Goal: Transaction & Acquisition: Purchase product/service

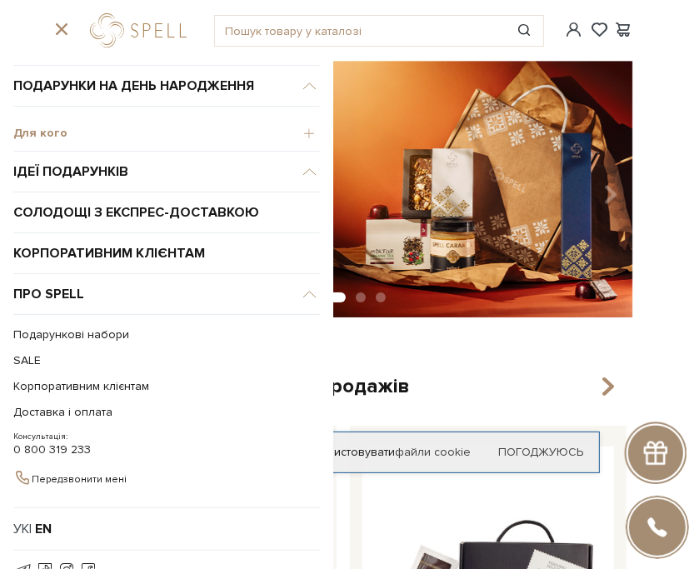
scroll to position [83, 0]
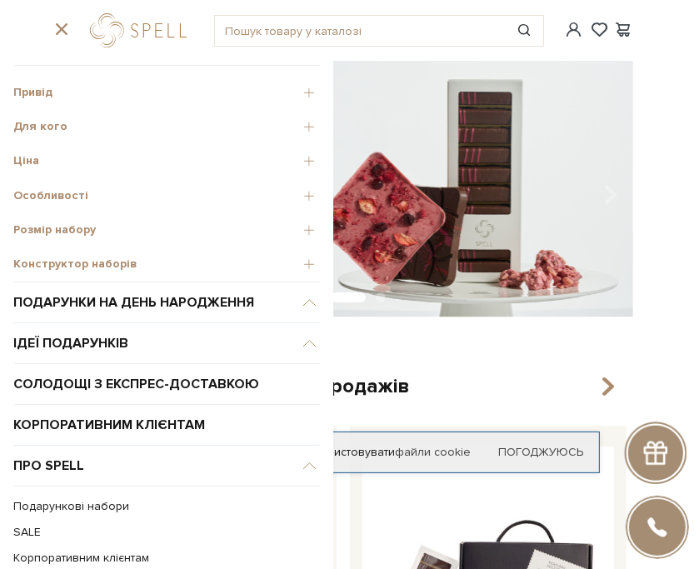
click at [292, 122] on span "Для кого" at bounding box center [166, 126] width 307 height 15
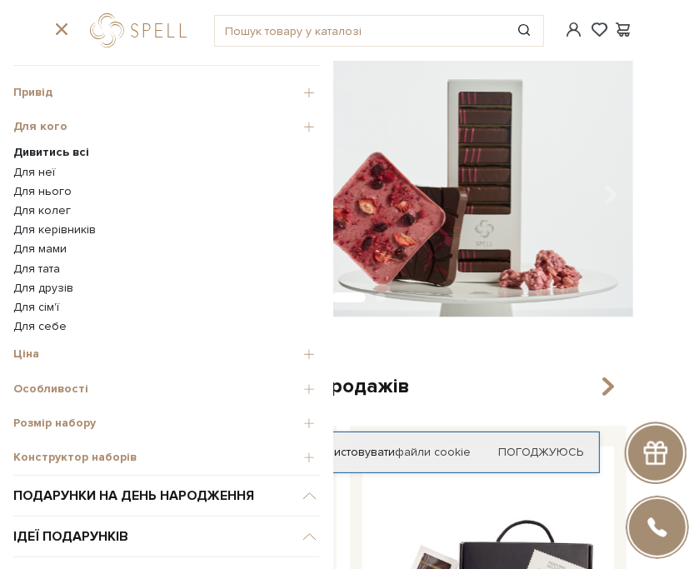
click at [44, 262] on link "Для тата" at bounding box center [166, 269] width 307 height 15
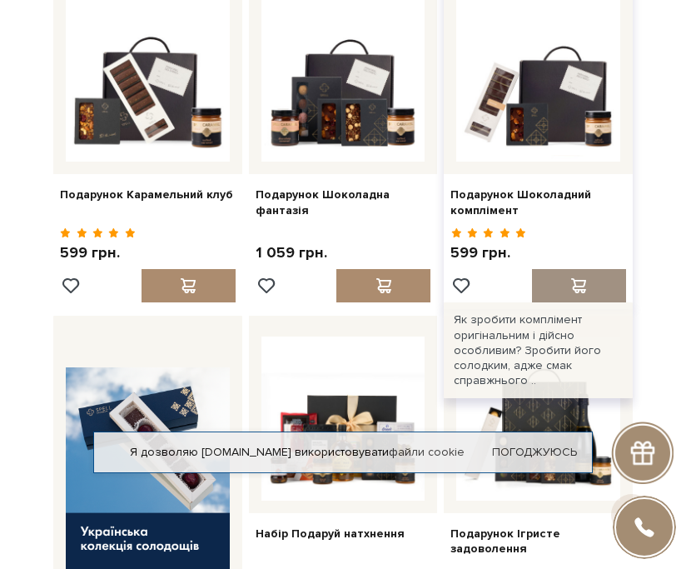
scroll to position [250, 0]
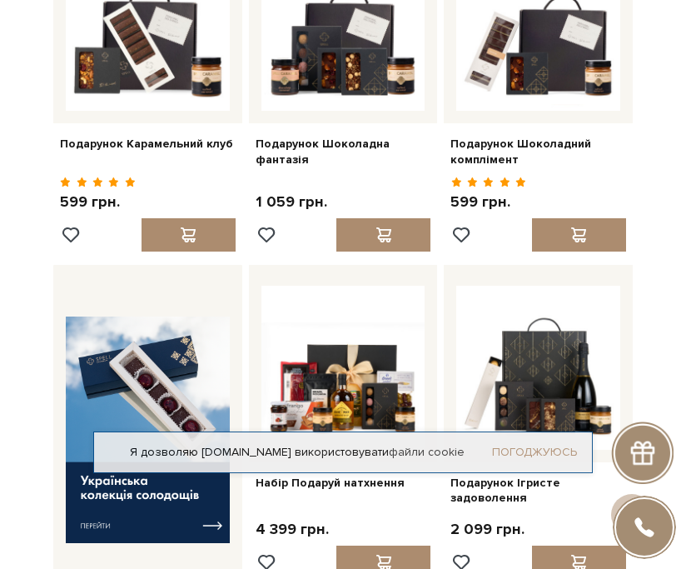
click at [548, 445] on link "Погоджуюсь" at bounding box center [534, 452] width 85 height 15
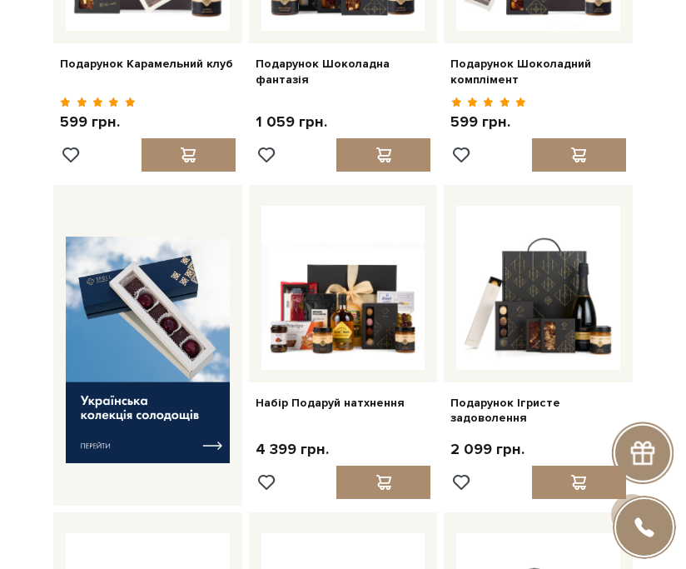
scroll to position [500, 0]
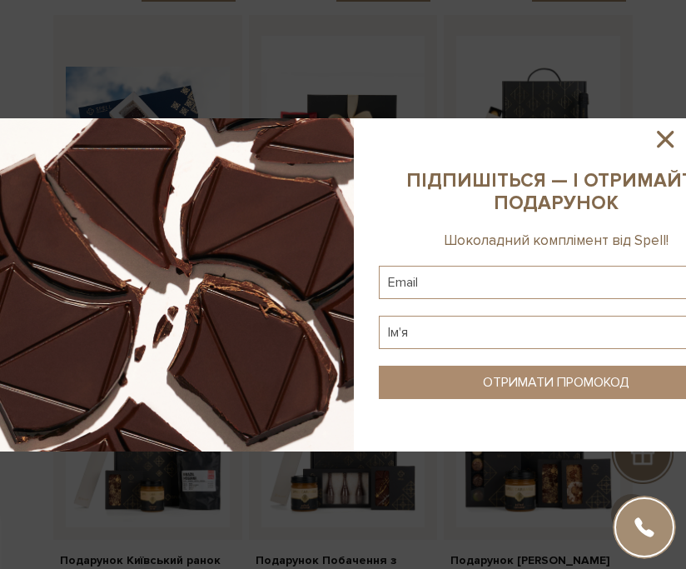
drag, startPoint x: 307, startPoint y: 229, endPoint x: 649, endPoint y: 233, distance: 342.4
click at [649, 233] on div at bounding box center [343, 284] width 686 height 333
click at [674, 133] on icon at bounding box center [665, 139] width 17 height 17
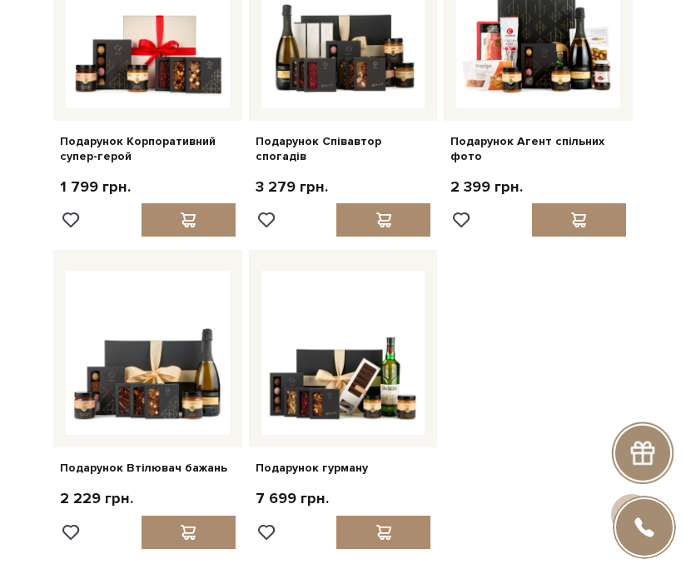
scroll to position [1666, 0]
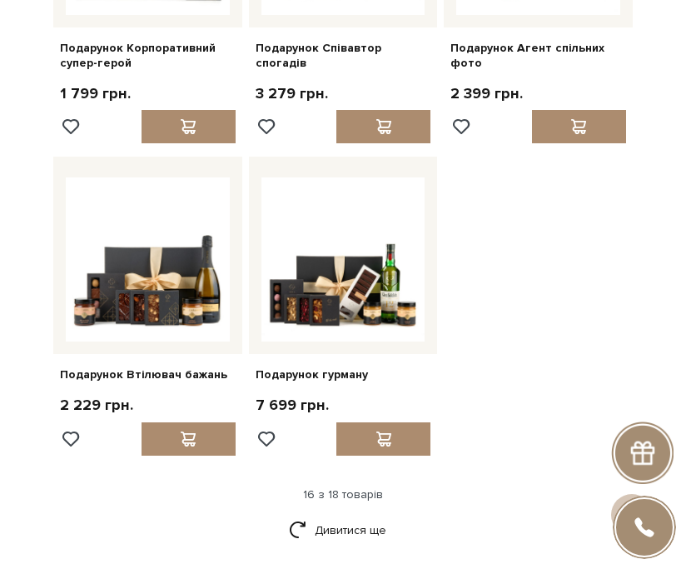
drag, startPoint x: 321, startPoint y: 357, endPoint x: 564, endPoint y: 256, distance: 263.6
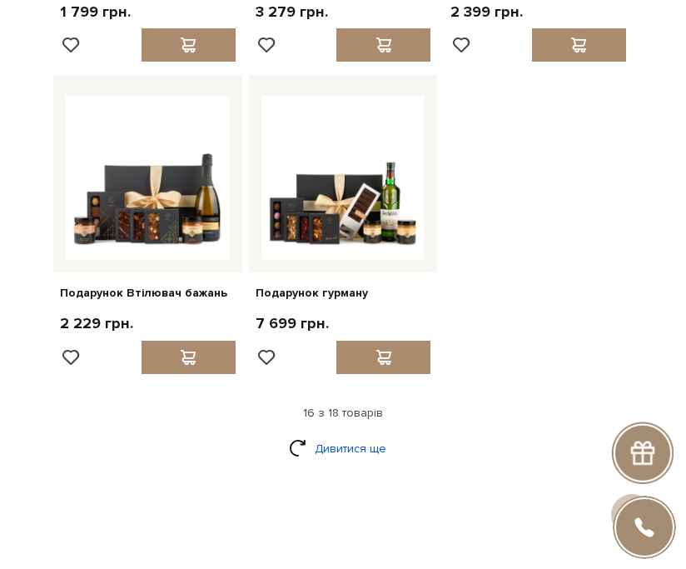
scroll to position [1833, 0]
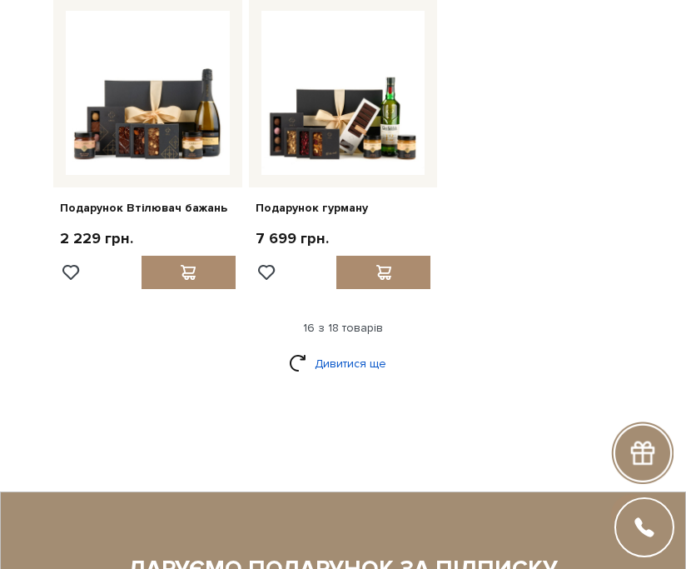
click at [353, 349] on link "Дивитися ще" at bounding box center [343, 363] width 108 height 29
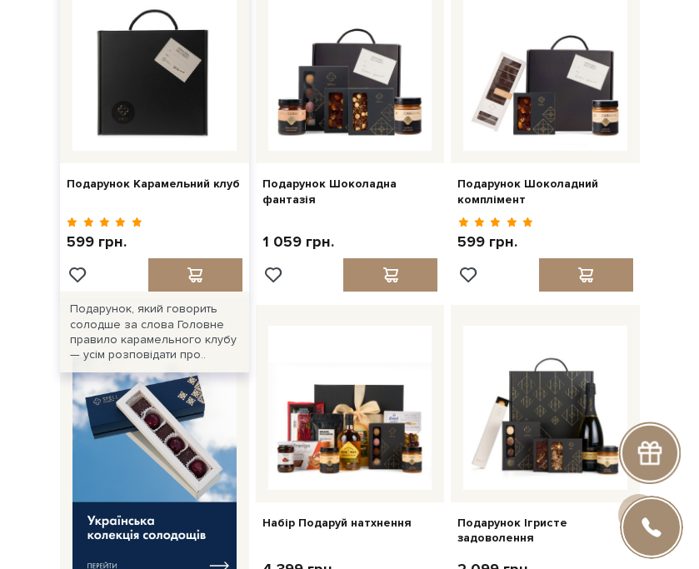
scroll to position [0, 0]
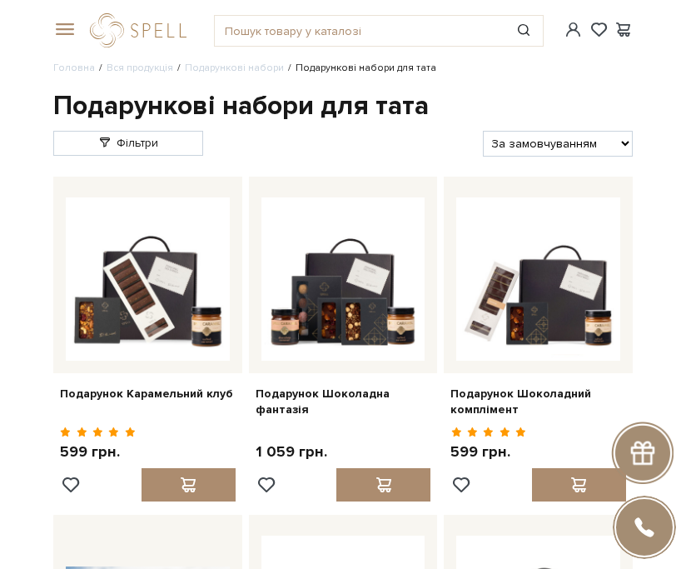
click at [50, 31] on div at bounding box center [61, 29] width 37 height 15
click at [68, 29] on span at bounding box center [61, 29] width 17 height 15
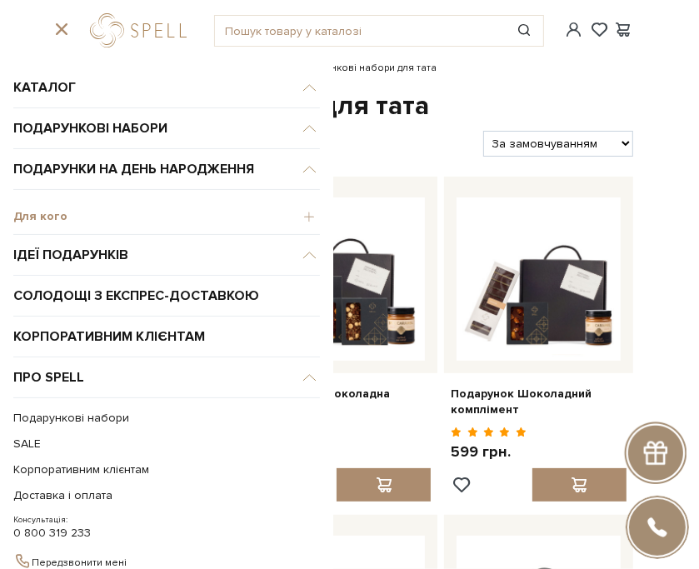
click at [293, 212] on span "Для кого" at bounding box center [166, 216] width 307 height 15
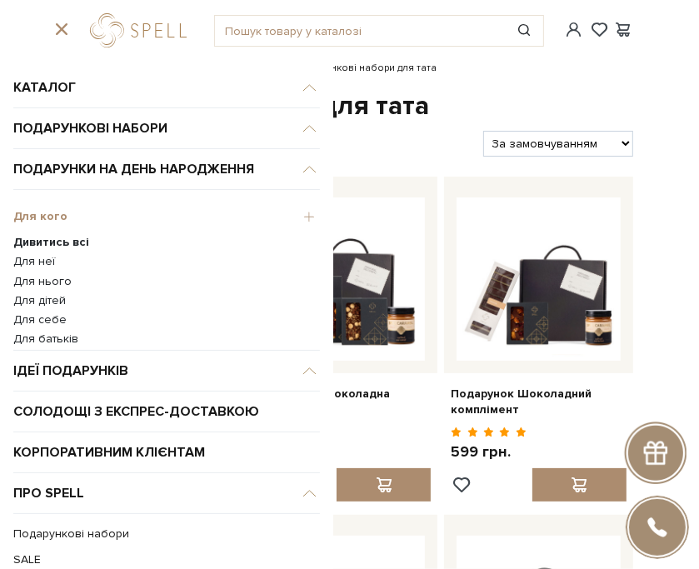
click at [57, 284] on link "Для нього" at bounding box center [166, 281] width 307 height 15
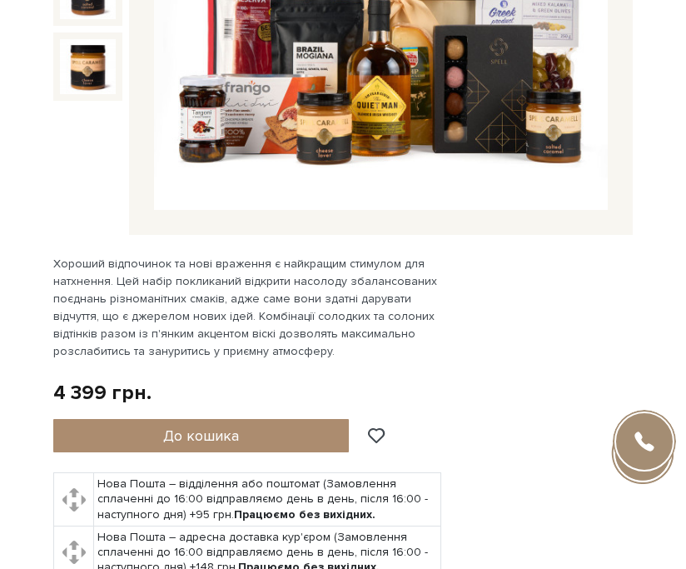
scroll to position [417, 0]
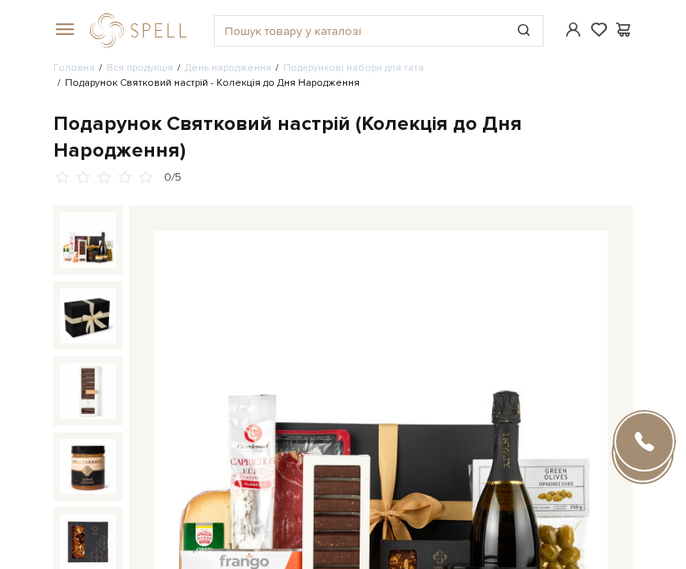
click at [68, 26] on span at bounding box center [61, 29] width 17 height 15
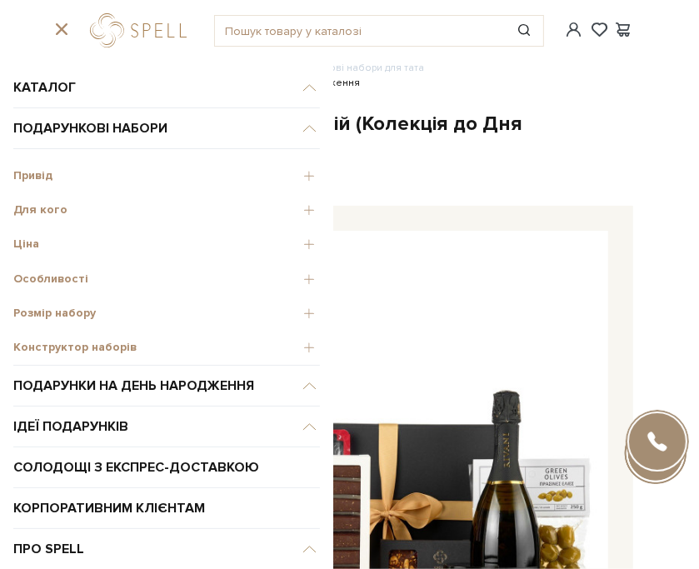
click at [298, 205] on span "Для кого" at bounding box center [166, 209] width 307 height 15
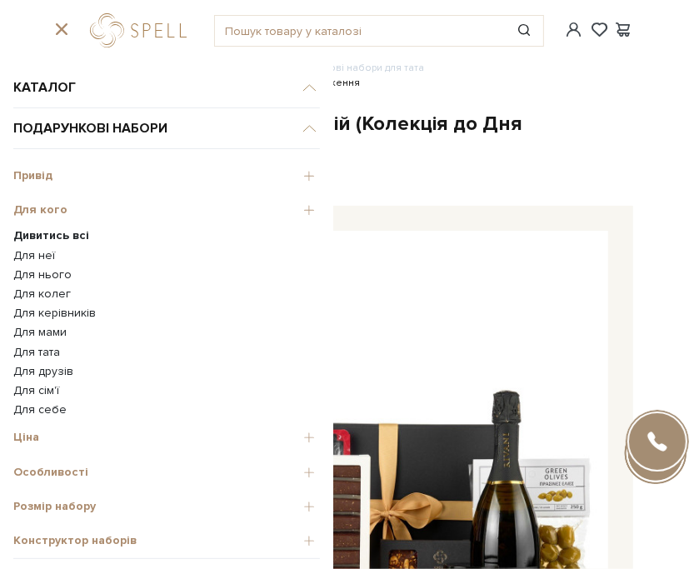
click at [55, 276] on link "Для нього" at bounding box center [166, 274] width 307 height 15
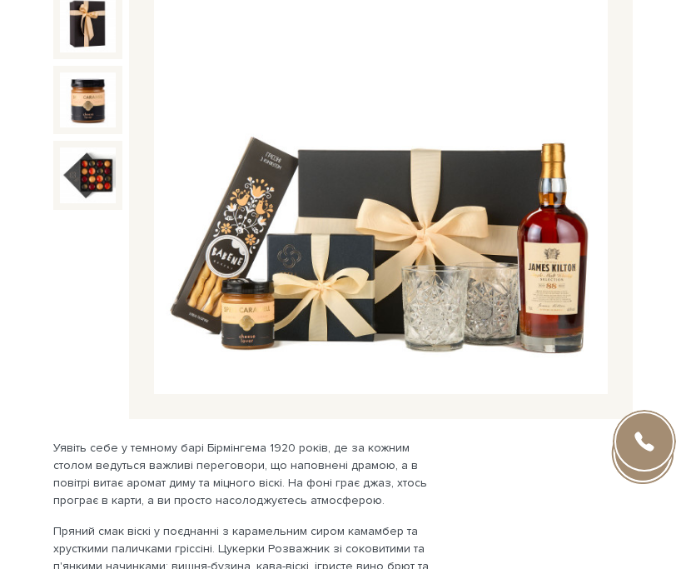
scroll to position [250, 0]
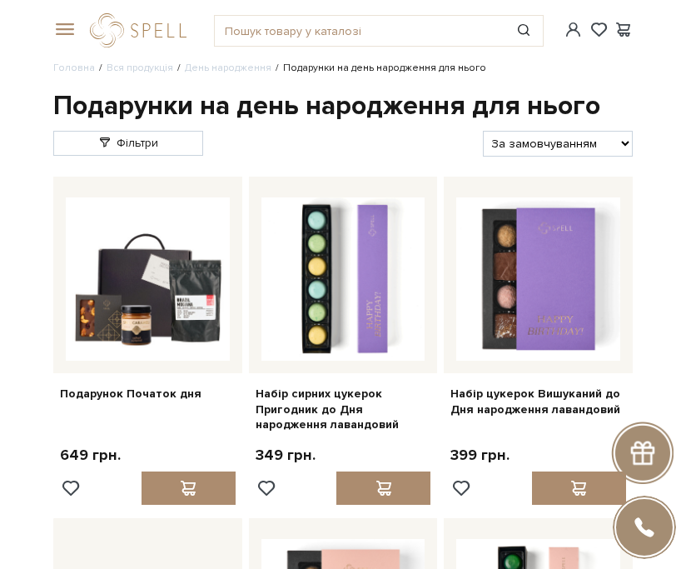
click at [60, 27] on span at bounding box center [61, 29] width 17 height 15
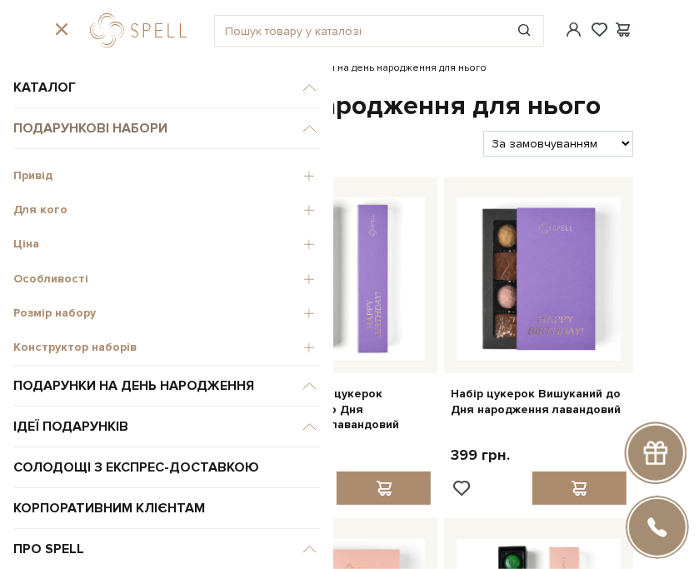
click at [73, 122] on span "Подарункові набори" at bounding box center [166, 128] width 307 height 41
click at [125, 122] on span "Подарункові набори" at bounding box center [166, 128] width 307 height 41
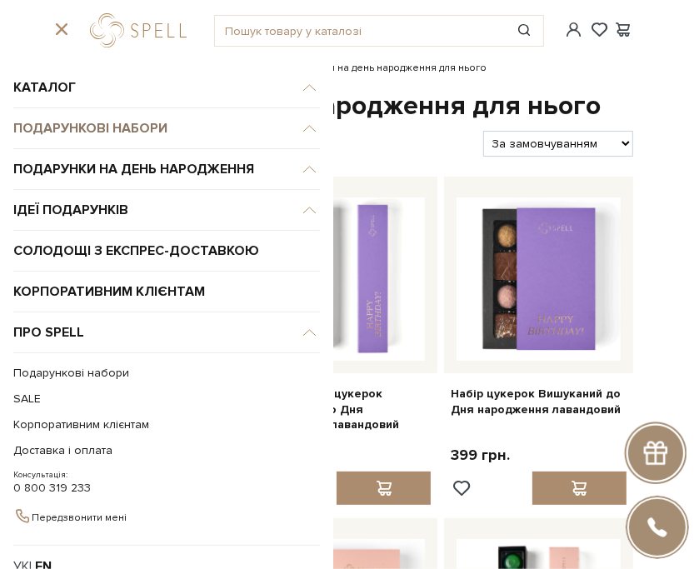
click at [120, 108] on span "Подарункові набори" at bounding box center [166, 87] width 307 height 41
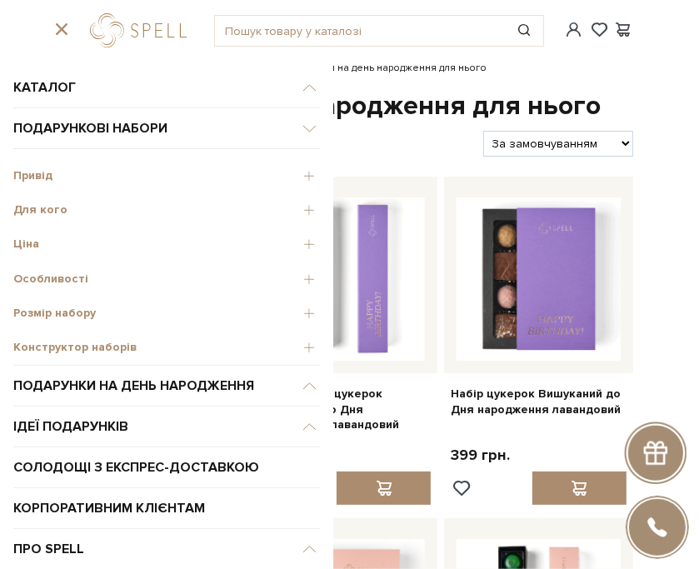
click at [300, 345] on span "Конструктор наборів" at bounding box center [166, 347] width 307 height 15
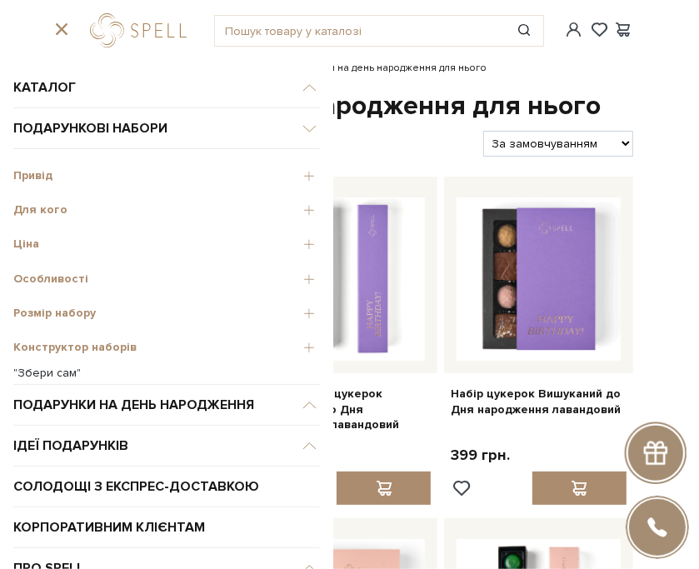
click at [60, 372] on link ""Збери сам"" at bounding box center [166, 373] width 307 height 15
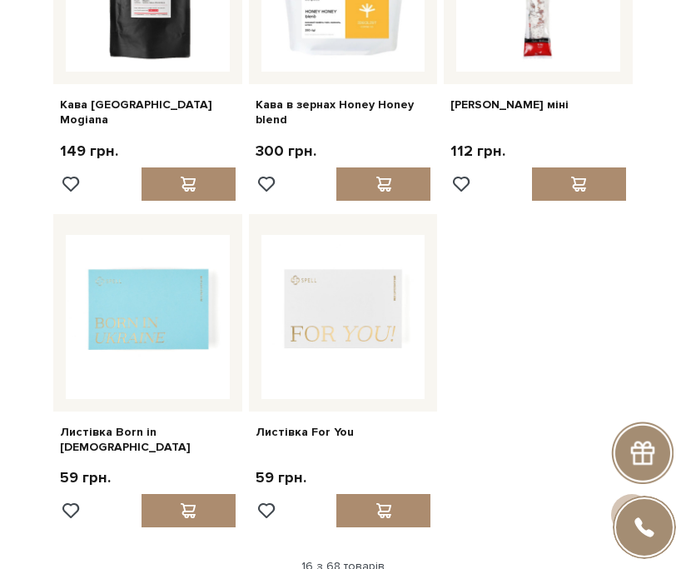
scroll to position [1999, 0]
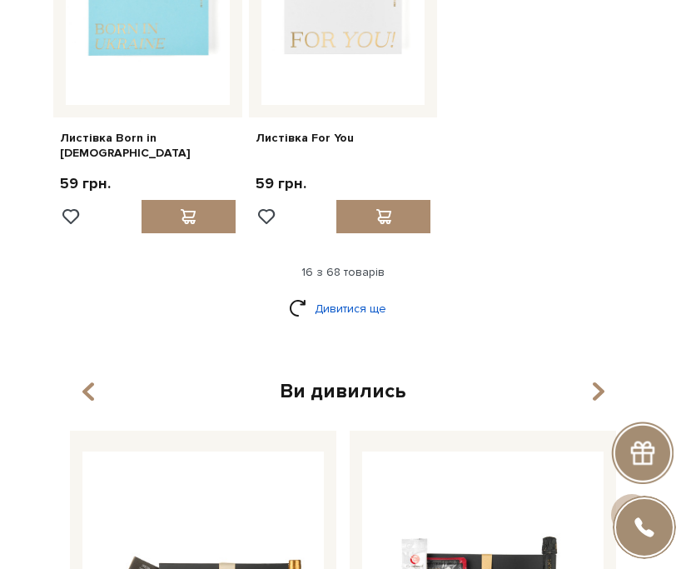
click at [330, 306] on link "Дивитися ще" at bounding box center [343, 308] width 108 height 29
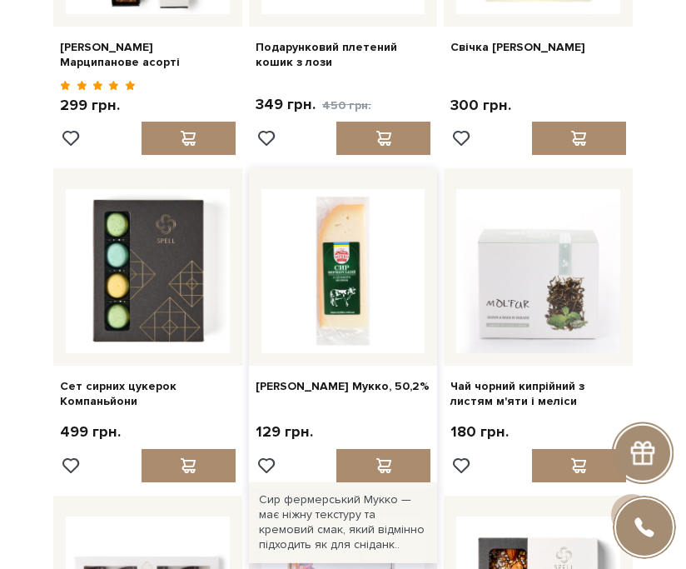
scroll to position [3499, 0]
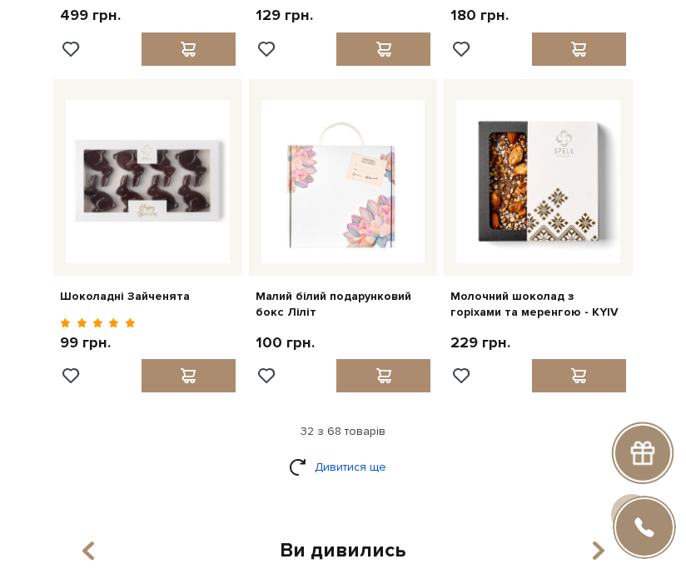
click at [347, 467] on link "Дивитися ще" at bounding box center [343, 466] width 108 height 29
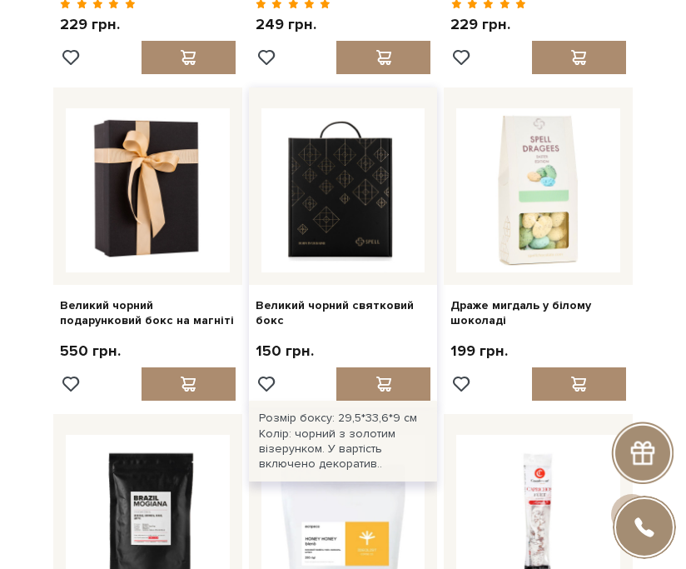
scroll to position [1250, 0]
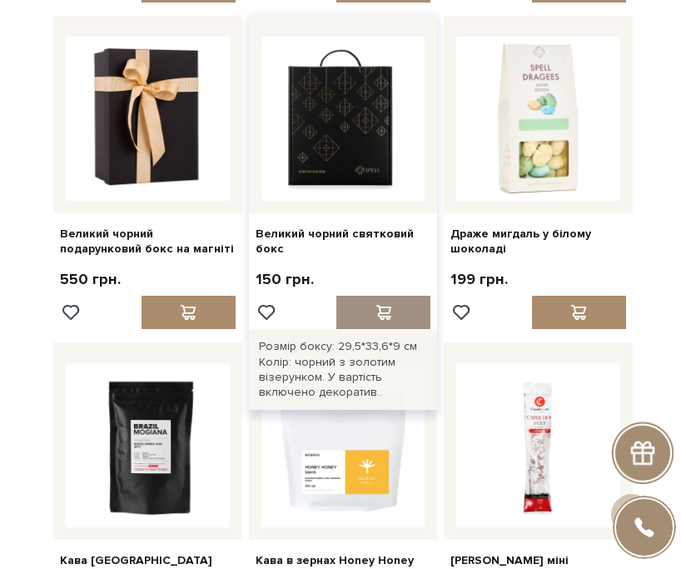
click at [383, 329] on div at bounding box center [384, 312] width 94 height 33
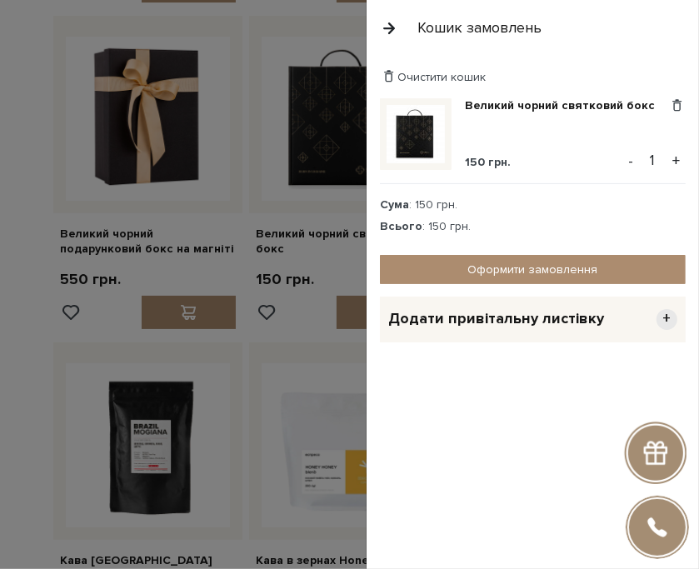
click at [391, 22] on button "button" at bounding box center [389, 27] width 18 height 29
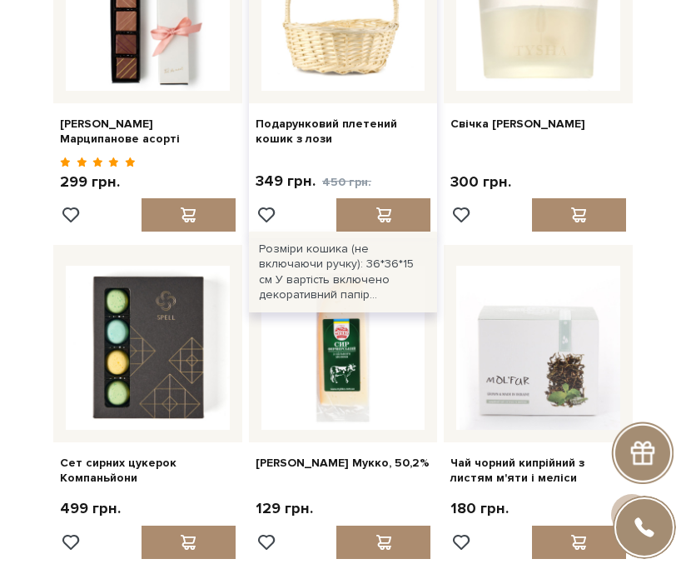
scroll to position [3082, 0]
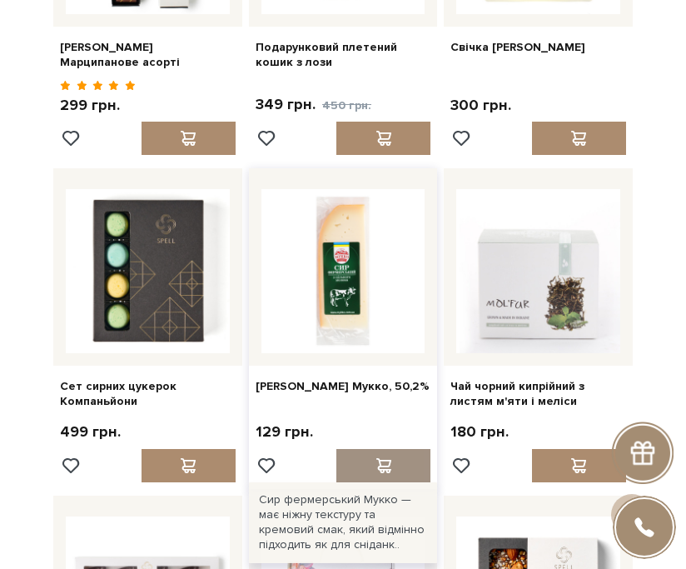
click at [382, 461] on span at bounding box center [383, 465] width 21 height 15
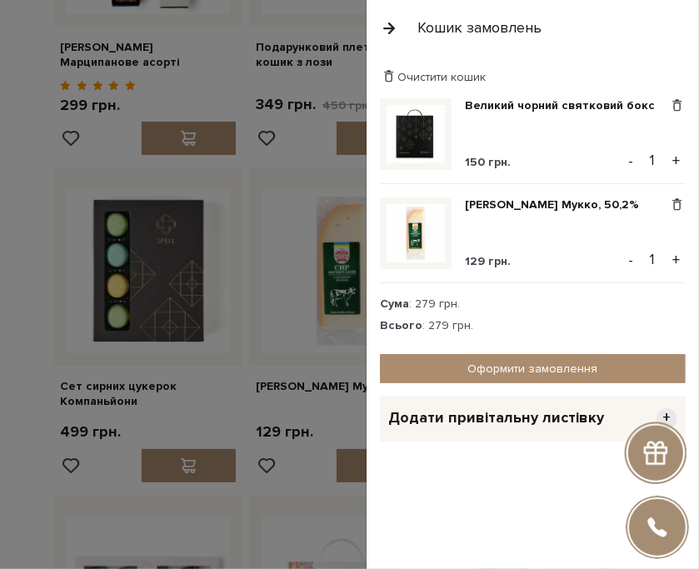
click at [387, 27] on button "button" at bounding box center [389, 27] width 18 height 29
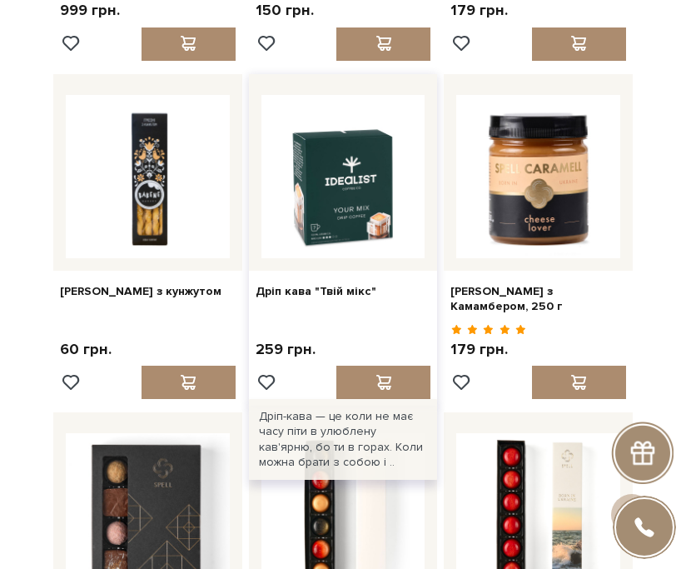
scroll to position [4498, 0]
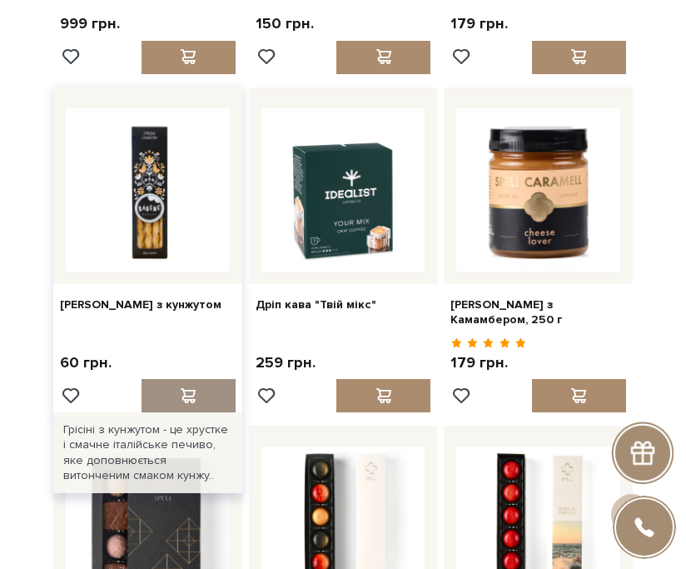
click at [198, 388] on span at bounding box center [188, 395] width 21 height 15
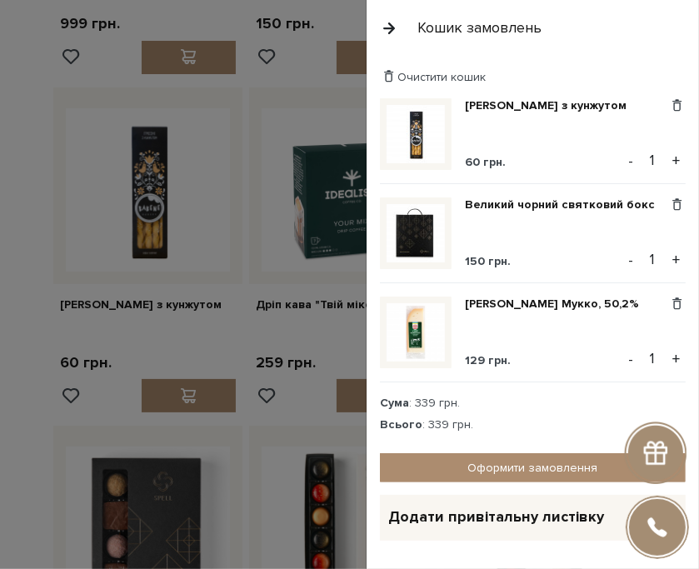
click at [385, 25] on button "button" at bounding box center [389, 27] width 18 height 29
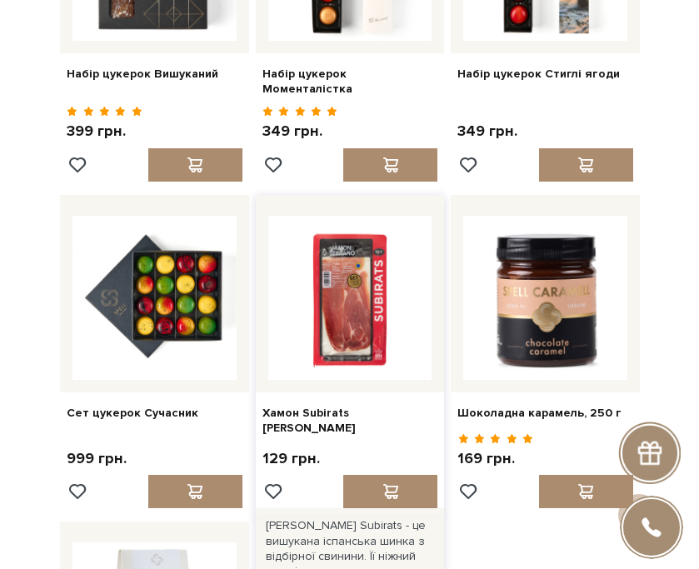
scroll to position [5165, 0]
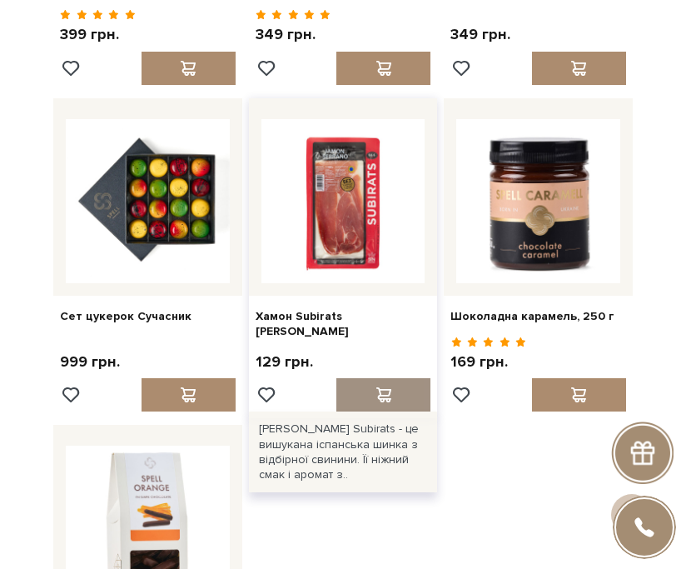
click at [368, 378] on div at bounding box center [384, 394] width 94 height 33
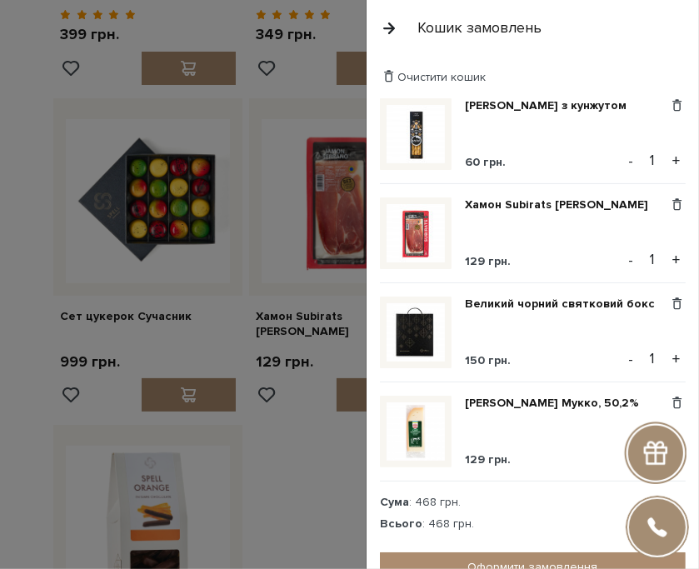
click at [389, 21] on button "button" at bounding box center [389, 27] width 18 height 29
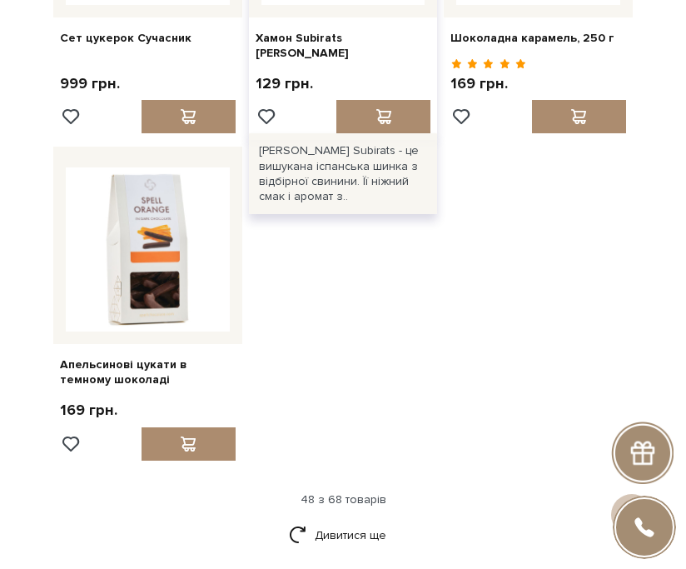
scroll to position [5498, 0]
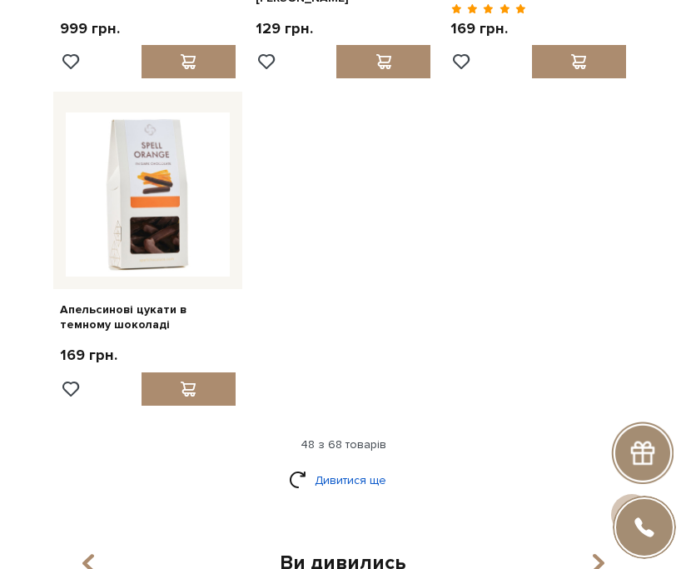
click at [317, 466] on link "Дивитися ще" at bounding box center [343, 480] width 108 height 29
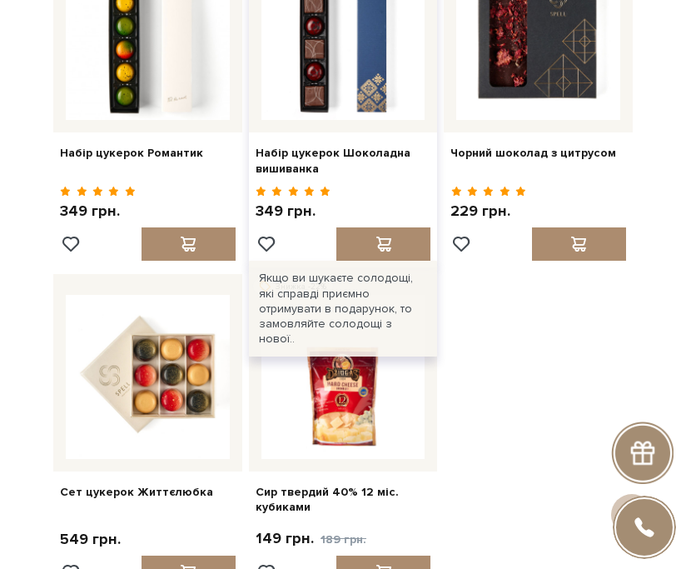
scroll to position [7247, 0]
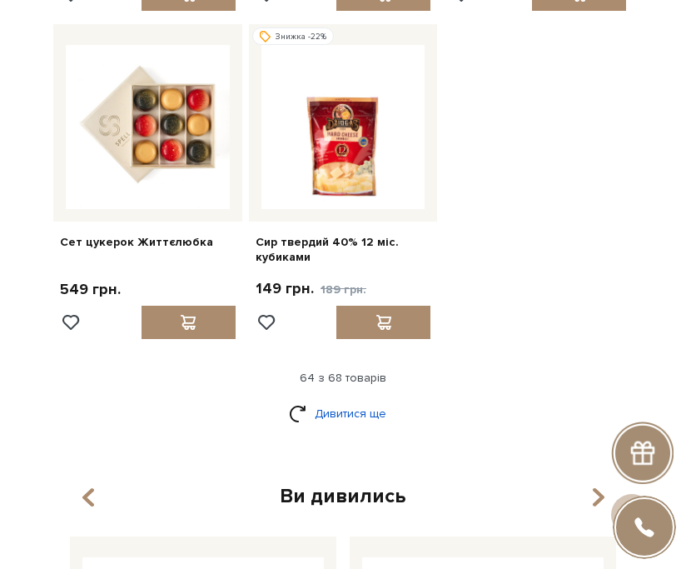
click at [342, 399] on link "Дивитися ще" at bounding box center [343, 413] width 108 height 29
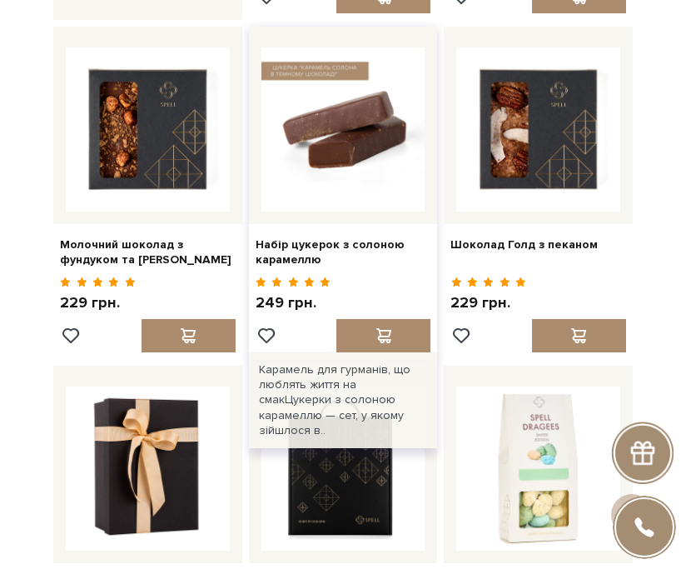
scroll to position [833, 0]
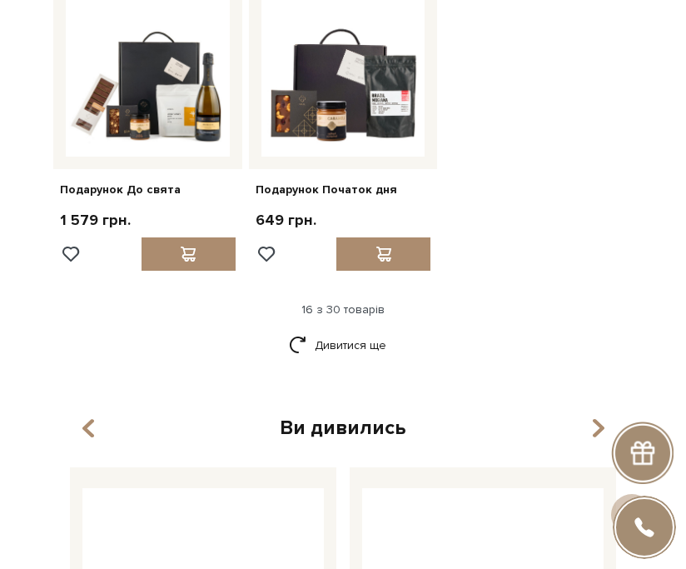
scroll to position [1999, 0]
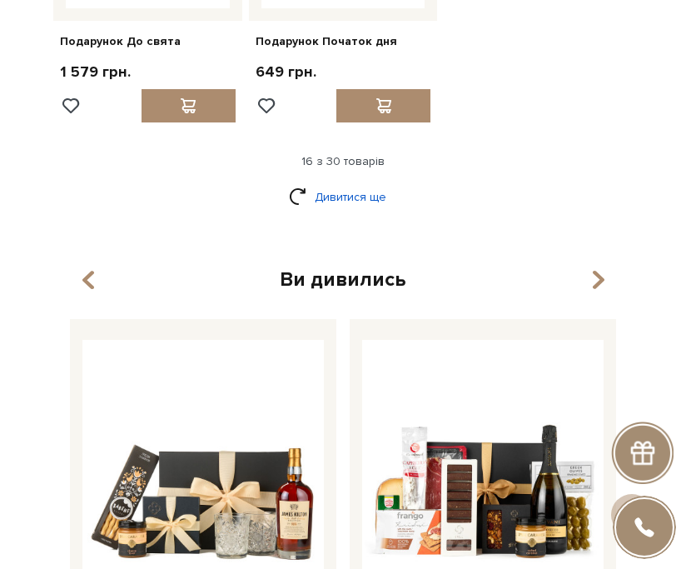
click at [350, 182] on link "Дивитися ще" at bounding box center [343, 196] width 108 height 29
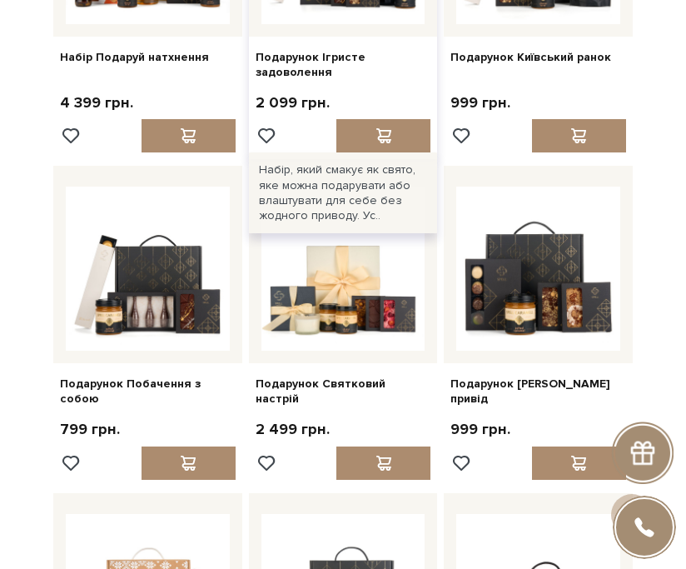
scroll to position [1166, 0]
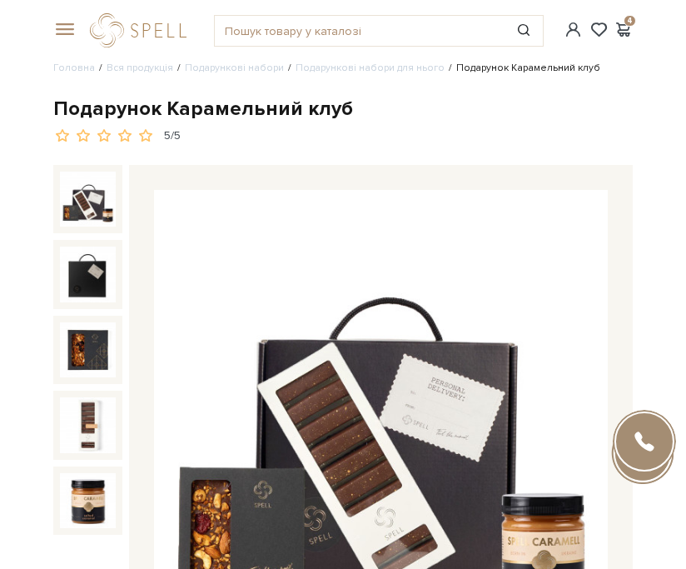
click at [69, 32] on span at bounding box center [61, 29] width 17 height 15
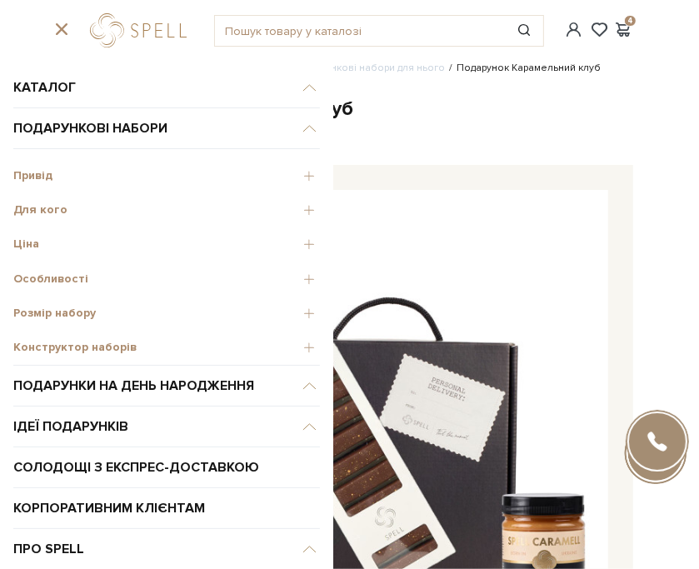
click at [294, 246] on span "Ціна" at bounding box center [166, 244] width 307 height 15
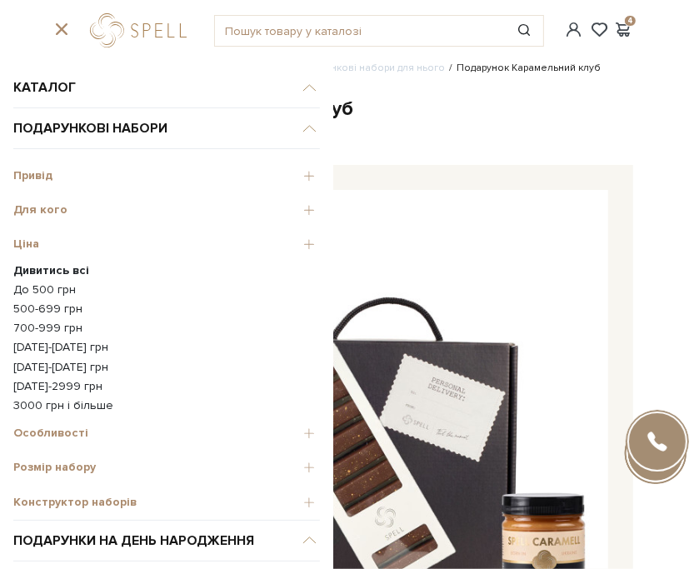
click at [60, 309] on link "500-699 грн" at bounding box center [166, 309] width 307 height 15
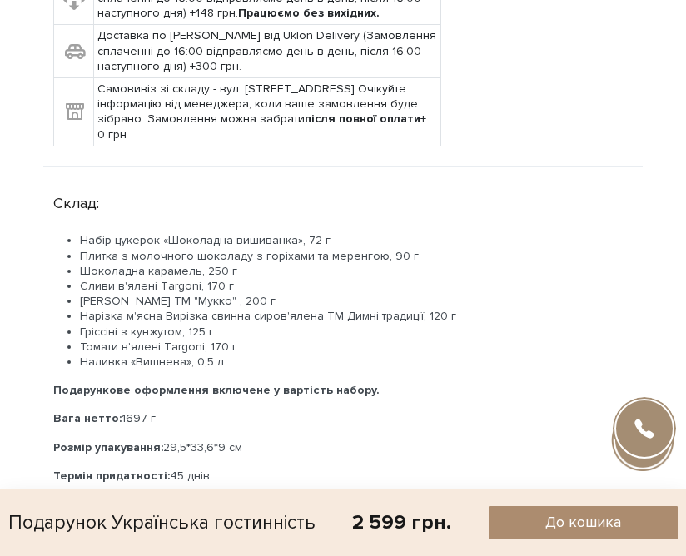
scroll to position [1083, 0]
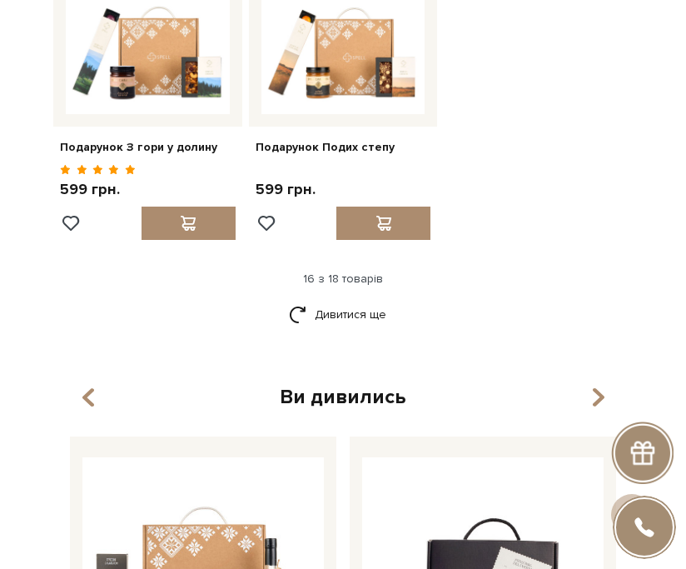
scroll to position [1916, 0]
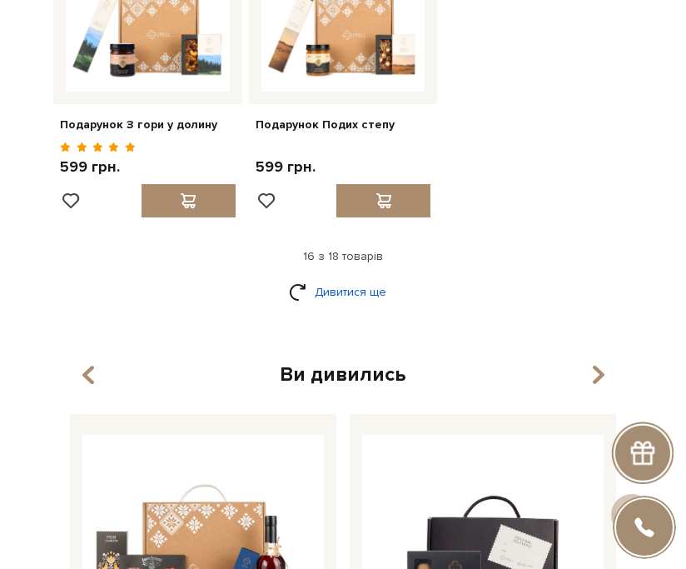
click at [353, 286] on link "Дивитися ще" at bounding box center [343, 291] width 108 height 29
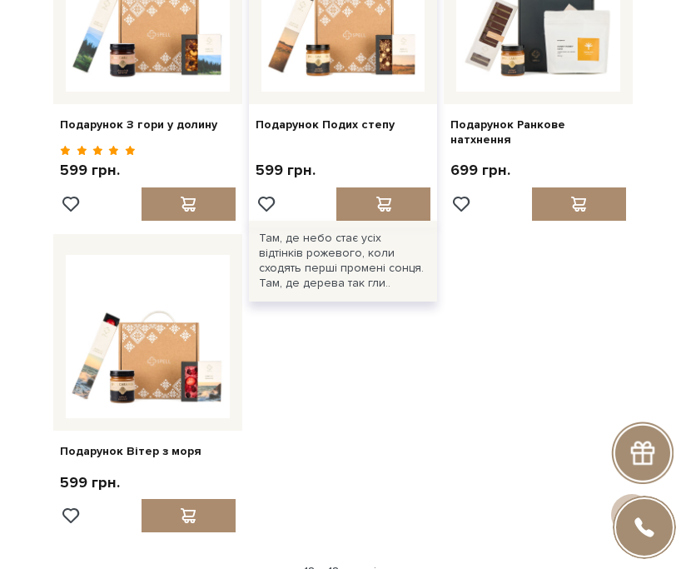
scroll to position [1833, 0]
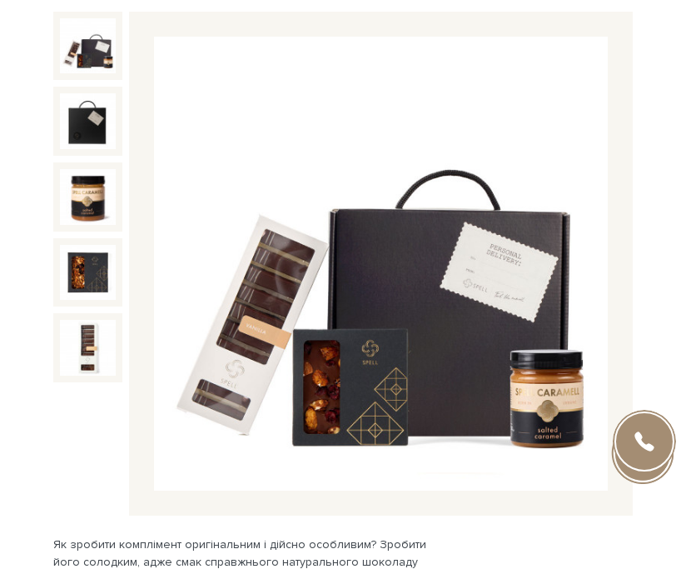
scroll to position [167, 0]
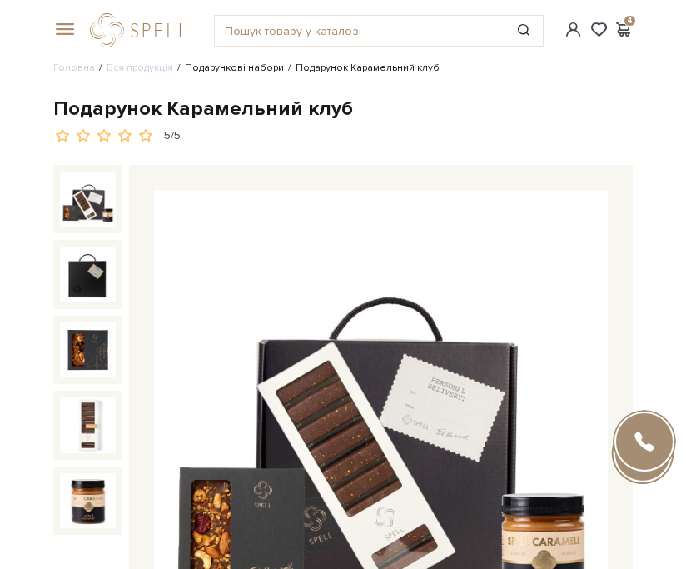
click at [231, 66] on link "Подарункові набори" at bounding box center [234, 68] width 99 height 12
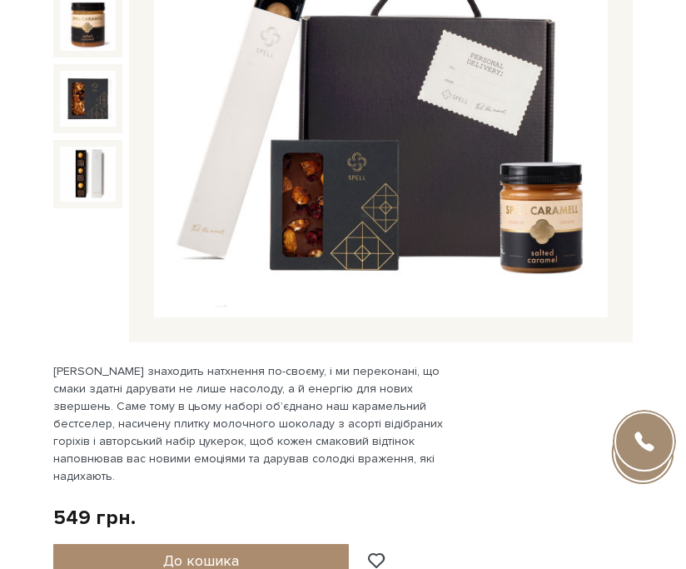
scroll to position [83, 0]
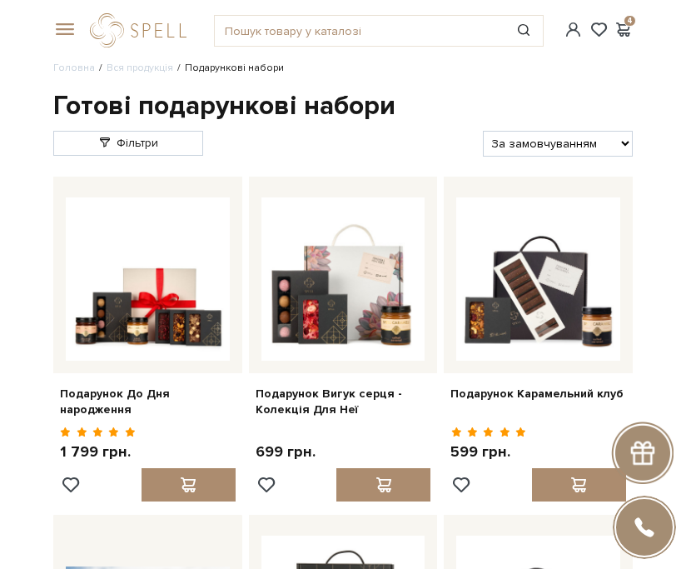
click at [70, 32] on span at bounding box center [61, 29] width 17 height 15
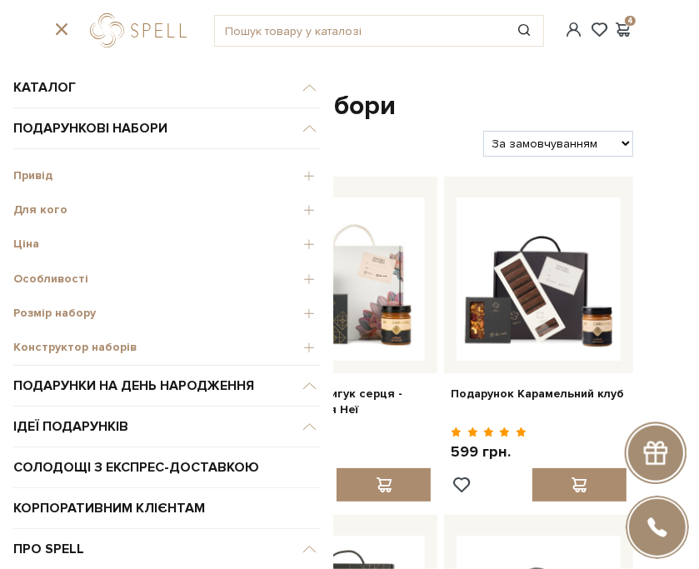
click at [17, 247] on span "Ціна" at bounding box center [166, 244] width 307 height 15
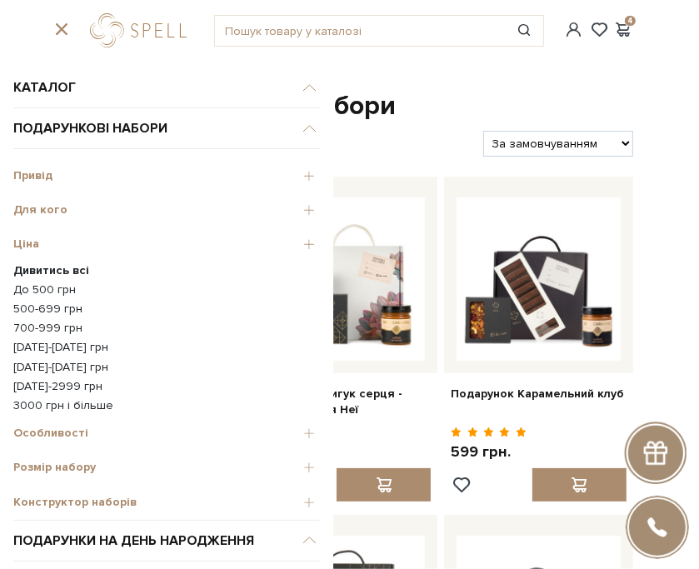
click at [53, 302] on link "500-699 грн" at bounding box center [166, 309] width 307 height 15
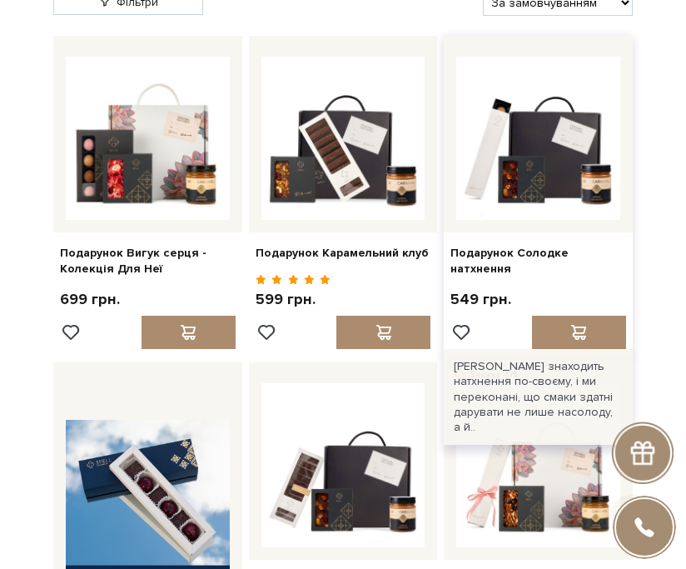
scroll to position [167, 0]
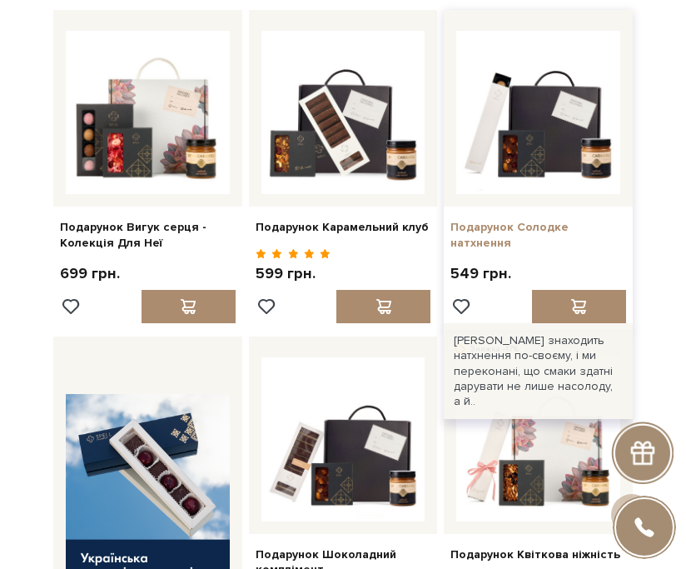
click at [516, 226] on link "Подарунок Солодке натхнення" at bounding box center [539, 235] width 176 height 30
